Goal: Transaction & Acquisition: Purchase product/service

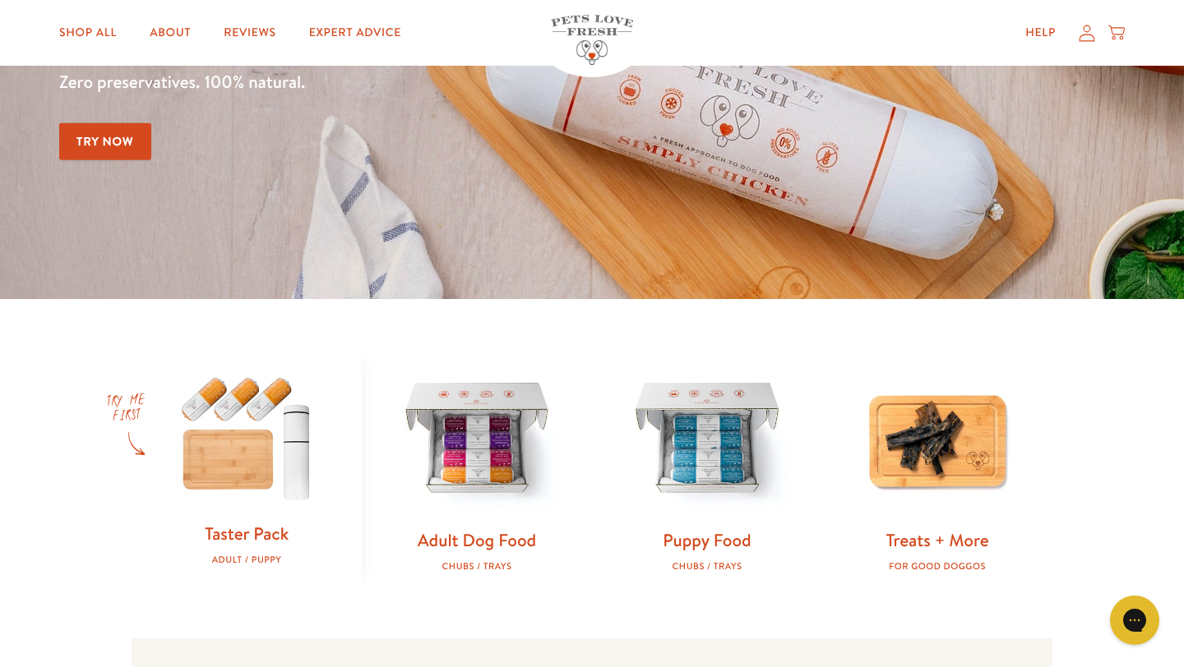
scroll to position [247, 0]
click at [246, 453] on img at bounding box center [247, 434] width 178 height 170
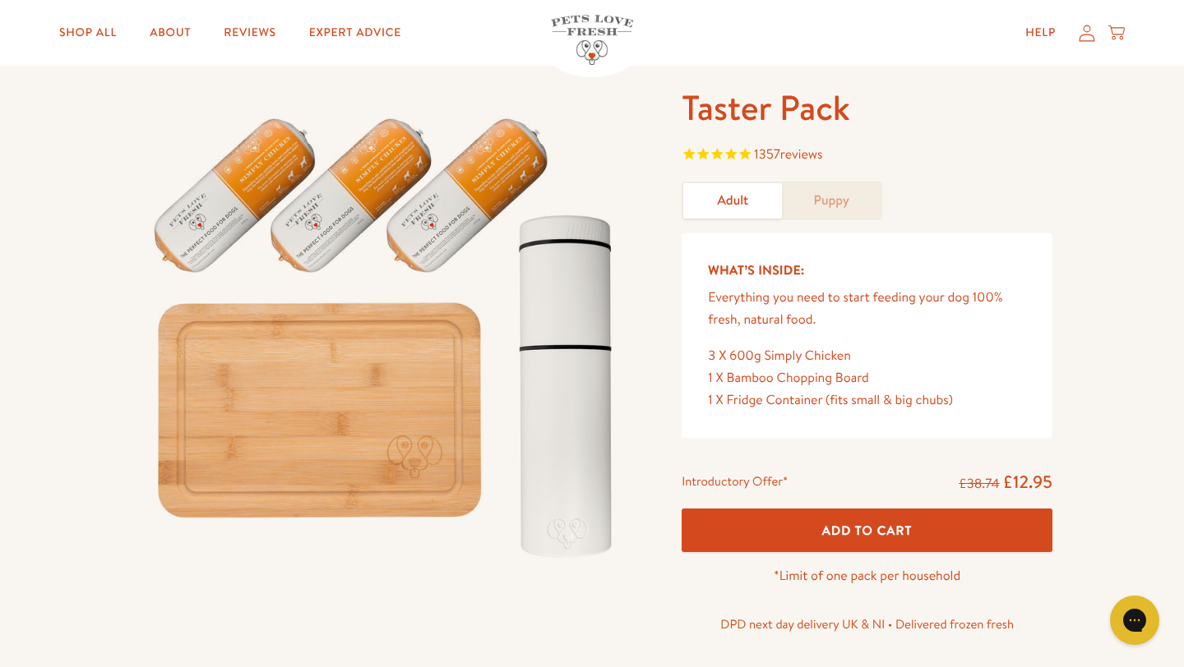
scroll to position [92, 0]
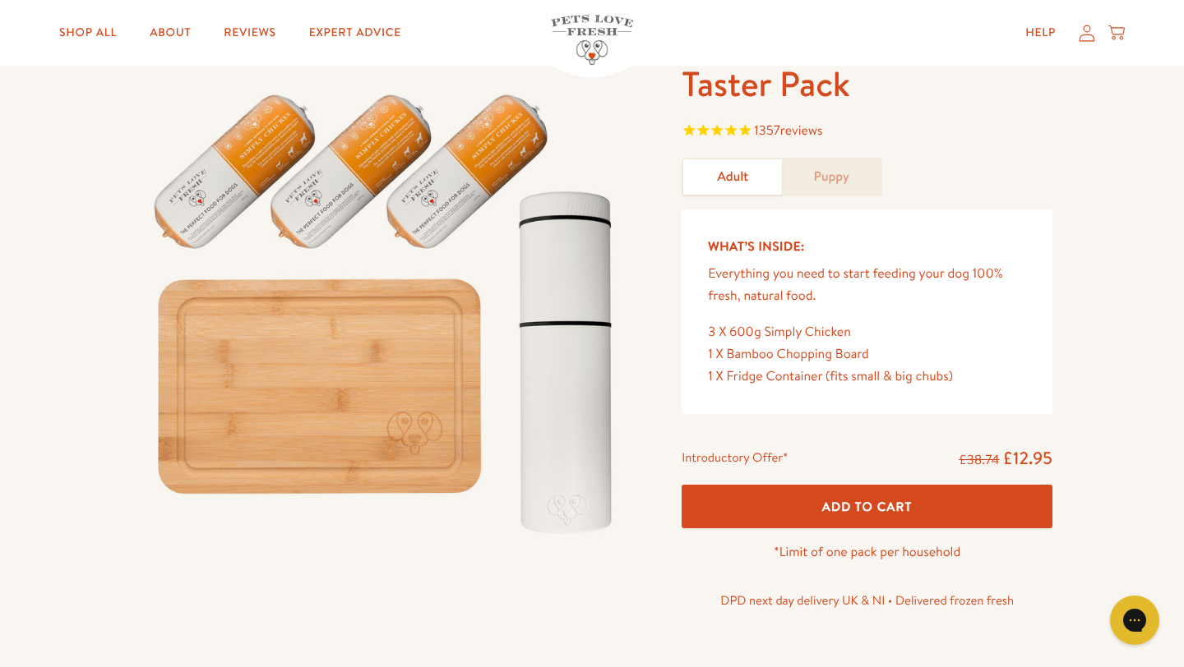
click at [727, 486] on button "Add To Cart" at bounding box center [866, 507] width 371 height 44
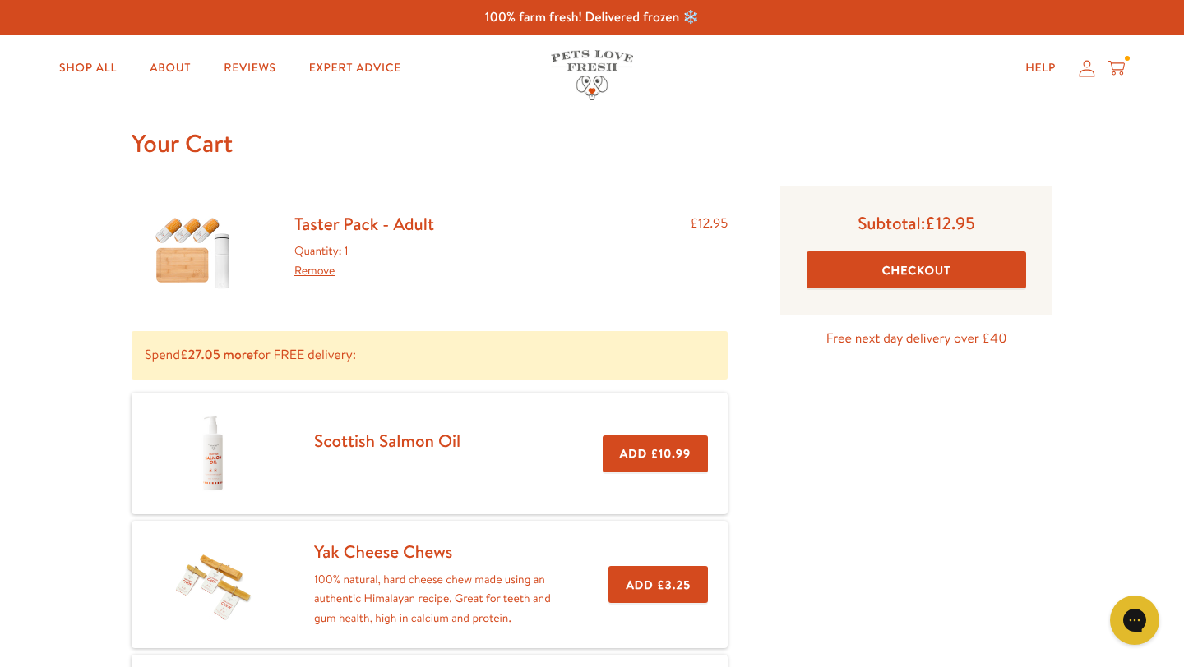
click at [828, 269] on button "Checkout" at bounding box center [915, 270] width 219 height 37
click at [228, 259] on img at bounding box center [193, 252] width 82 height 79
click at [379, 228] on link "Taster Pack - Adult" at bounding box center [364, 224] width 140 height 24
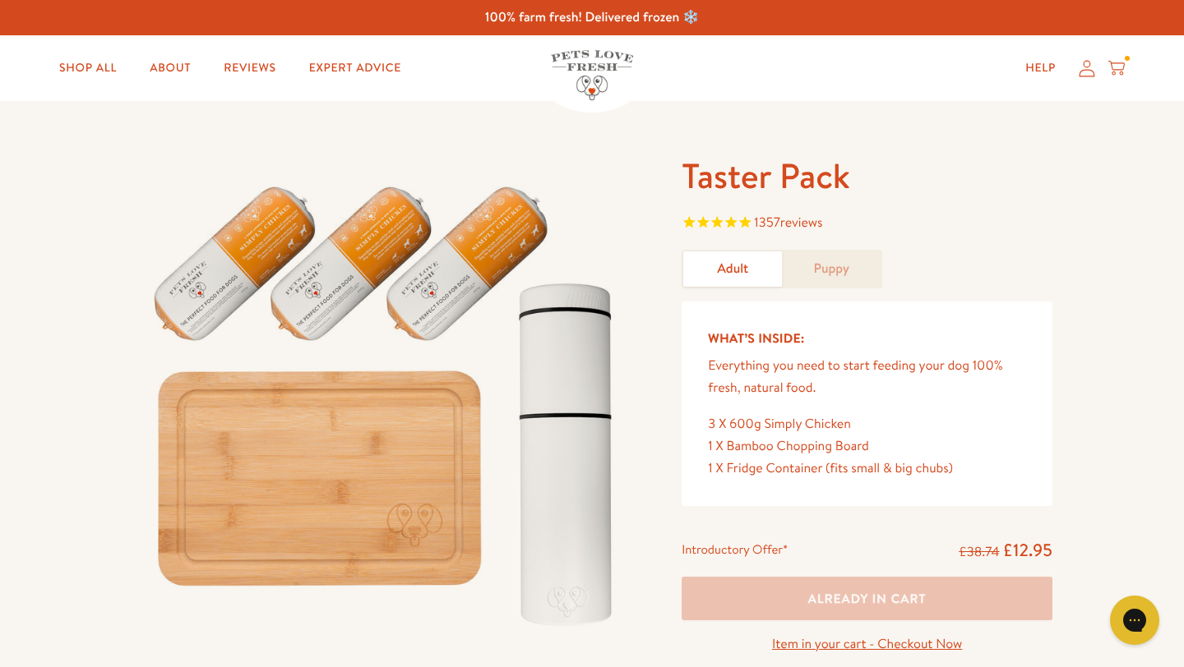
click at [852, 262] on link "Puppy" at bounding box center [831, 269] width 99 height 35
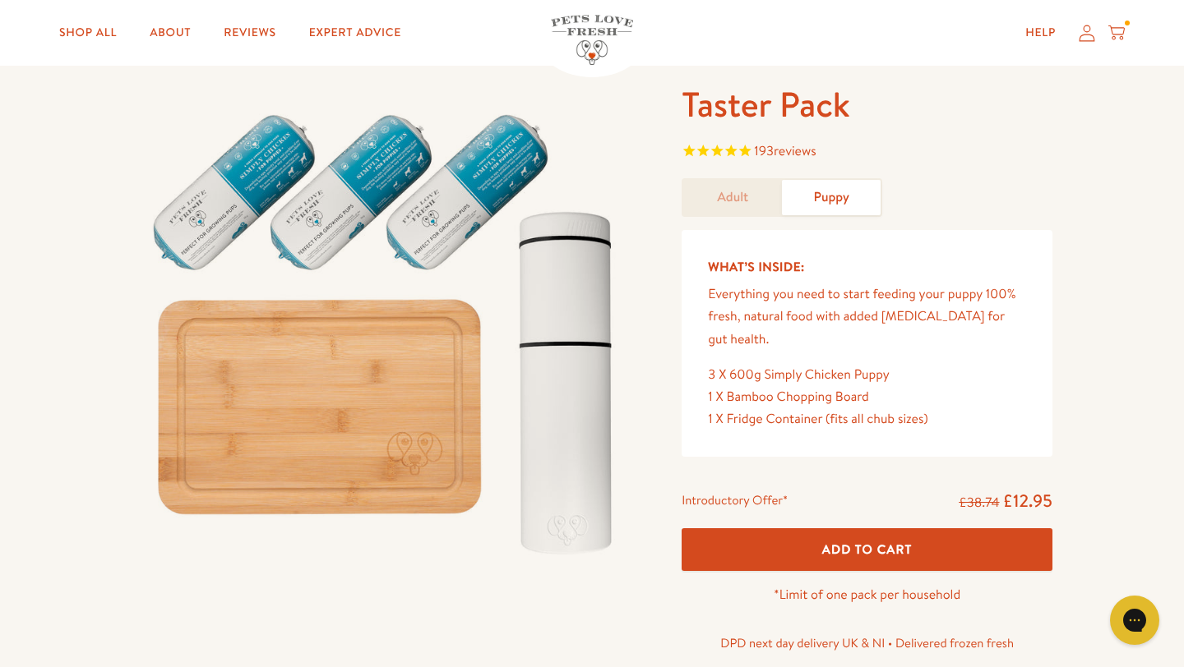
scroll to position [91, 0]
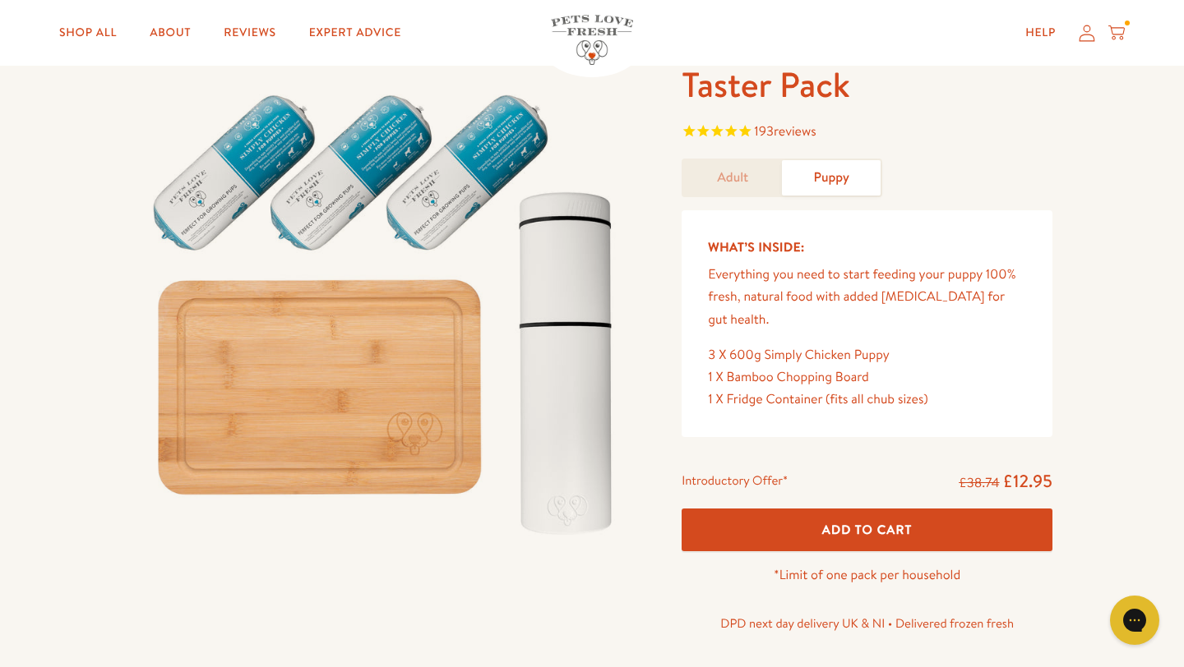
click at [771, 518] on button "Add To Cart" at bounding box center [866, 531] width 371 height 44
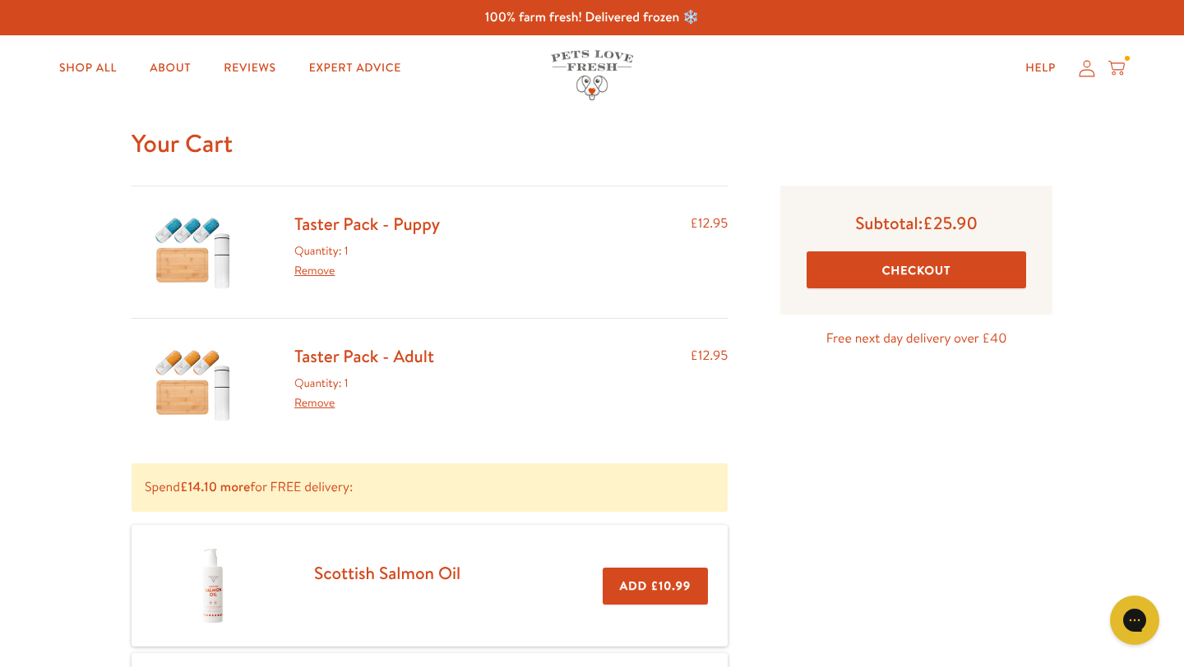
click at [315, 407] on link "Remove" at bounding box center [314, 403] width 40 height 16
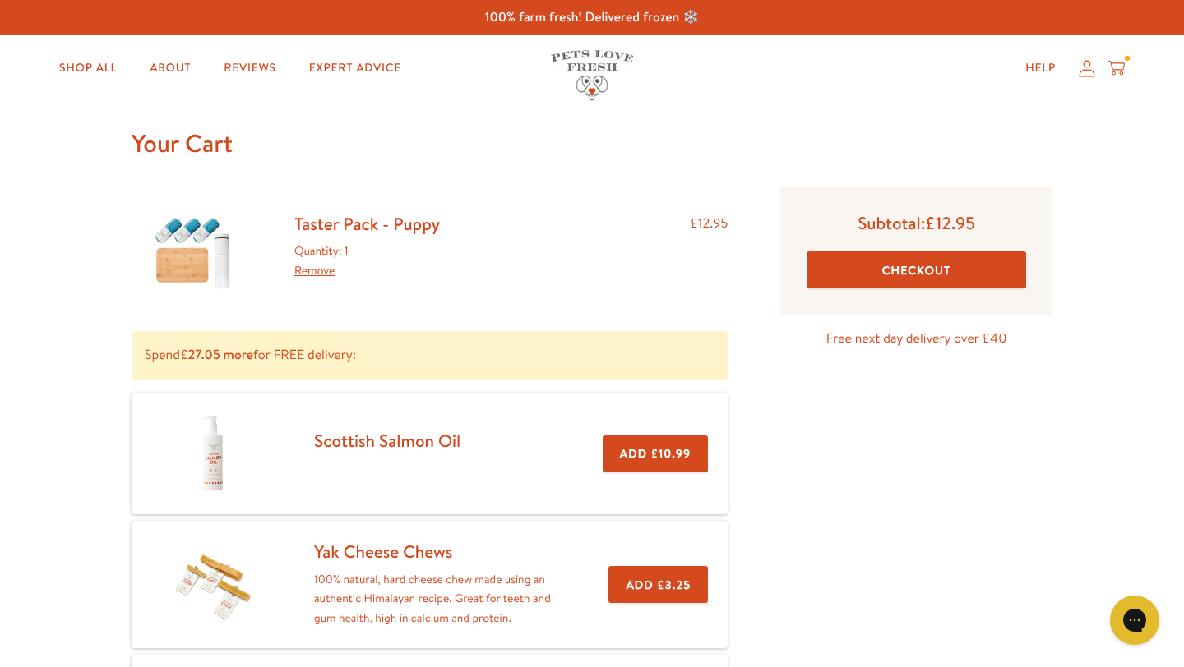
click at [885, 275] on button "Checkout" at bounding box center [915, 270] width 219 height 37
